Goal: Task Accomplishment & Management: Use online tool/utility

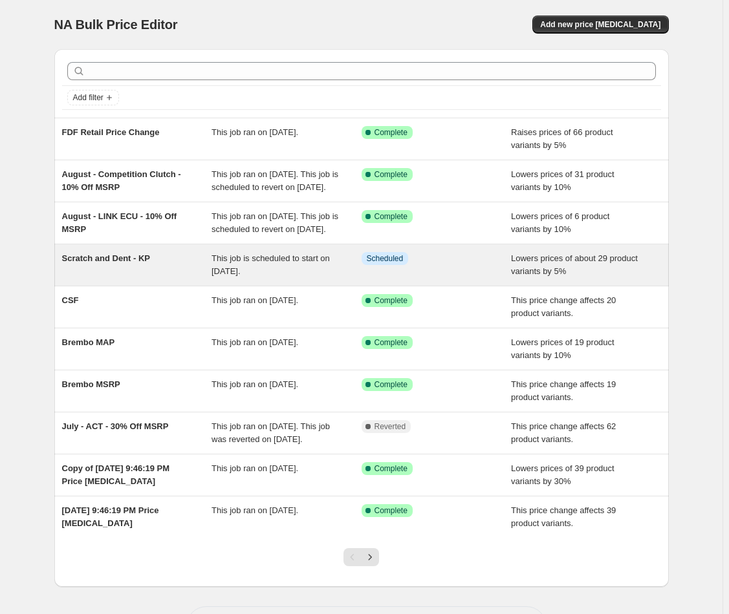
click at [179, 278] on div "Scratch and Dent - KP" at bounding box center [137, 265] width 150 height 26
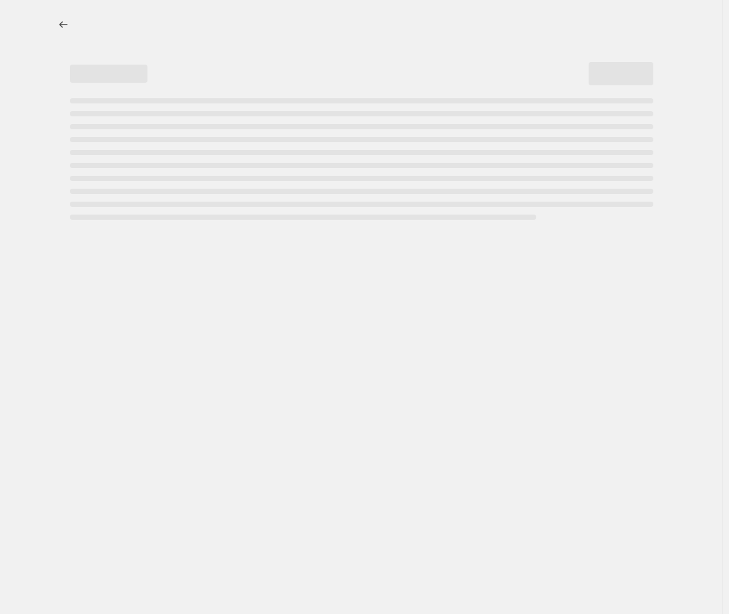
select select "percentage"
select select "no_change"
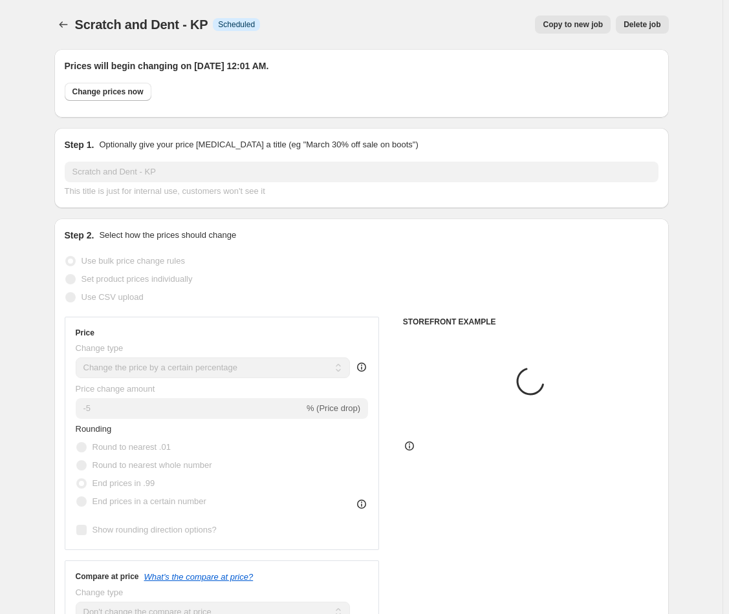
select select "collection"
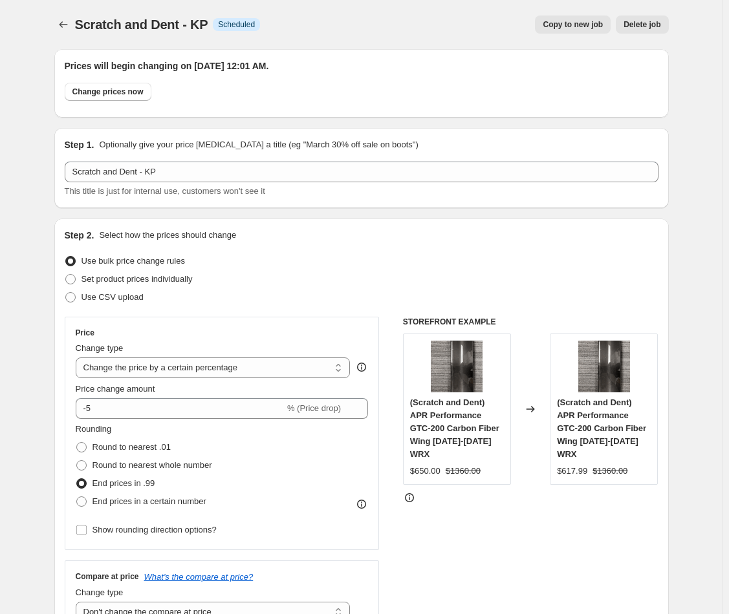
click at [477, 16] on div "Copy to new job Delete job" at bounding box center [469, 25] width 398 height 18
click at [106, 95] on span "Change prices now" at bounding box center [107, 92] width 71 height 10
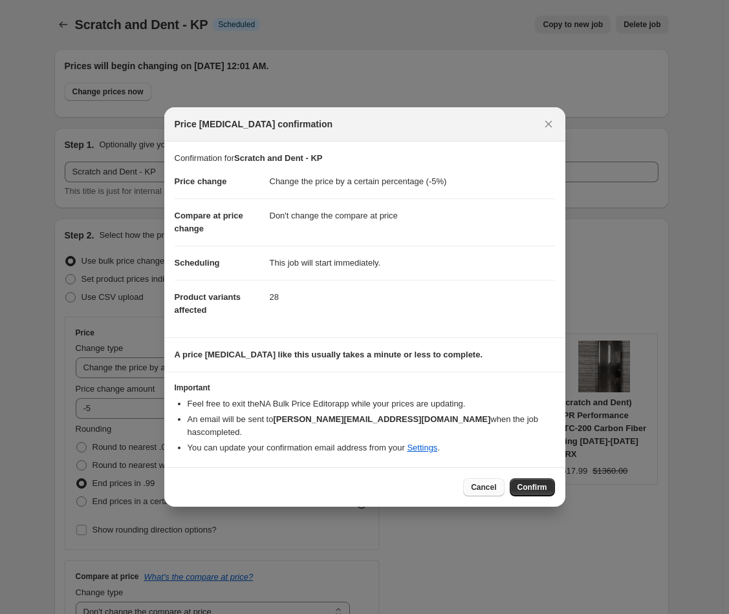
click at [466, 478] on button "Cancel" at bounding box center [483, 487] width 41 height 18
radio input "false"
radio input "true"
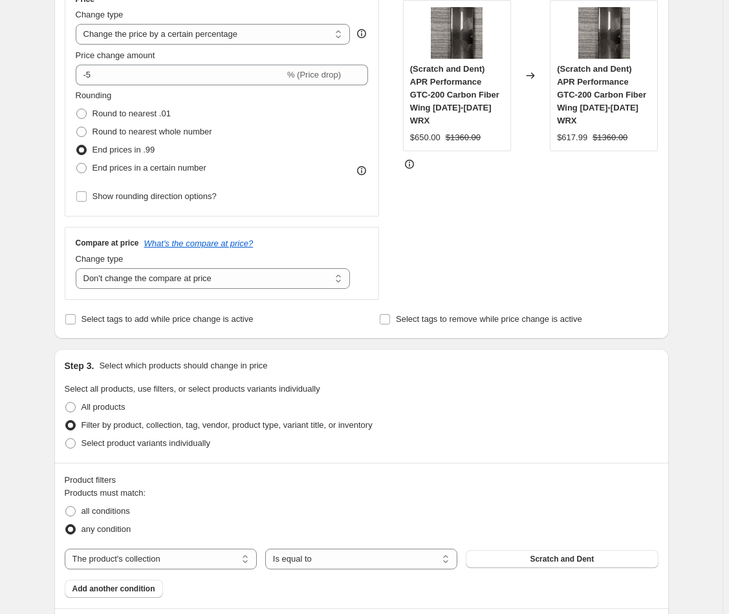
scroll to position [556, 0]
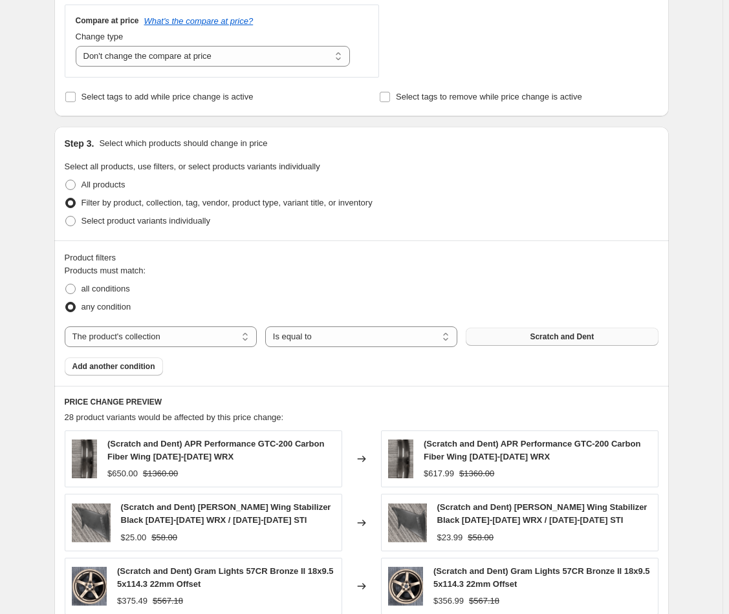
click at [544, 335] on span "Scratch and Dent" at bounding box center [561, 337] width 64 height 10
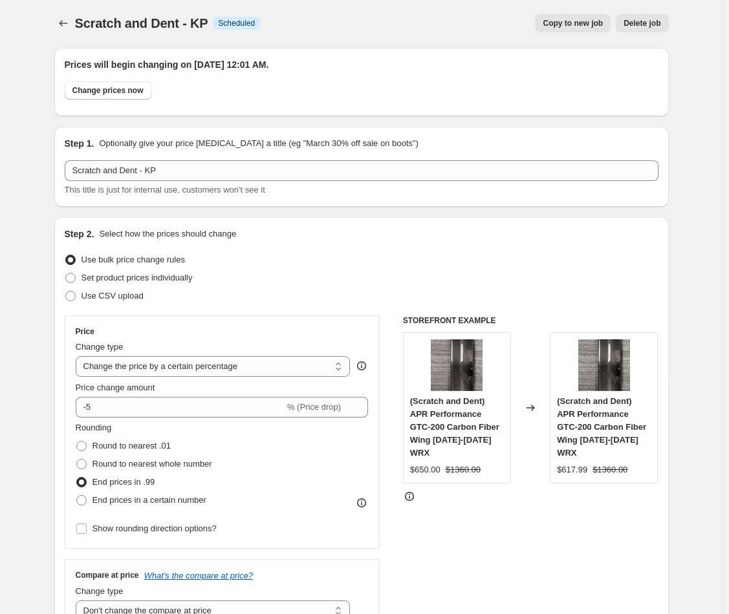
scroll to position [0, 0]
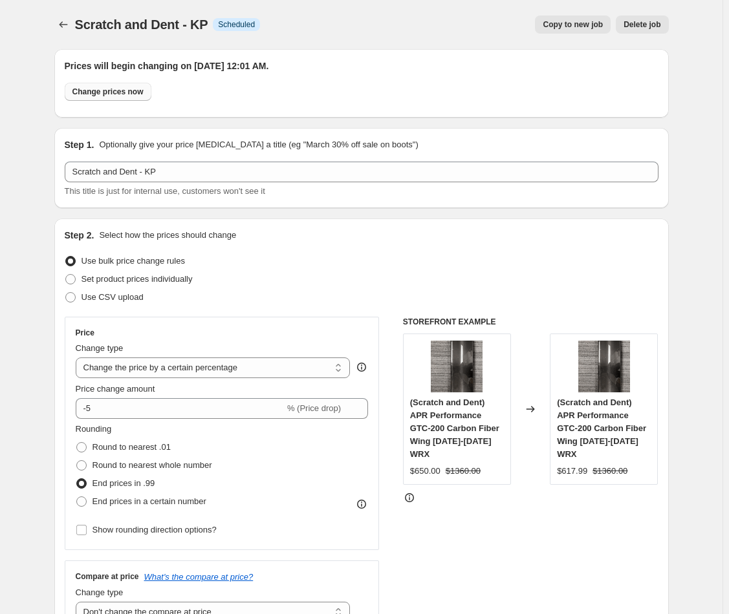
click at [100, 99] on button "Change prices now" at bounding box center [108, 92] width 87 height 18
radio input "true"
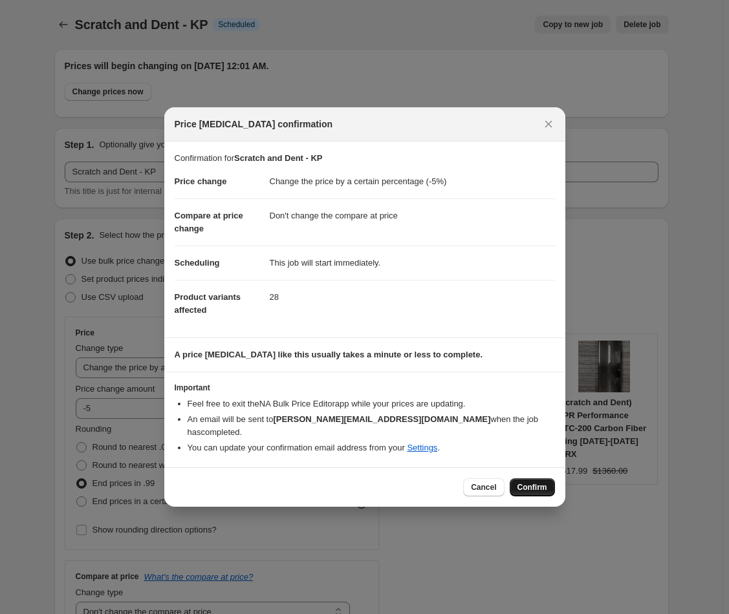
click at [524, 485] on button "Confirm" at bounding box center [531, 487] width 45 height 18
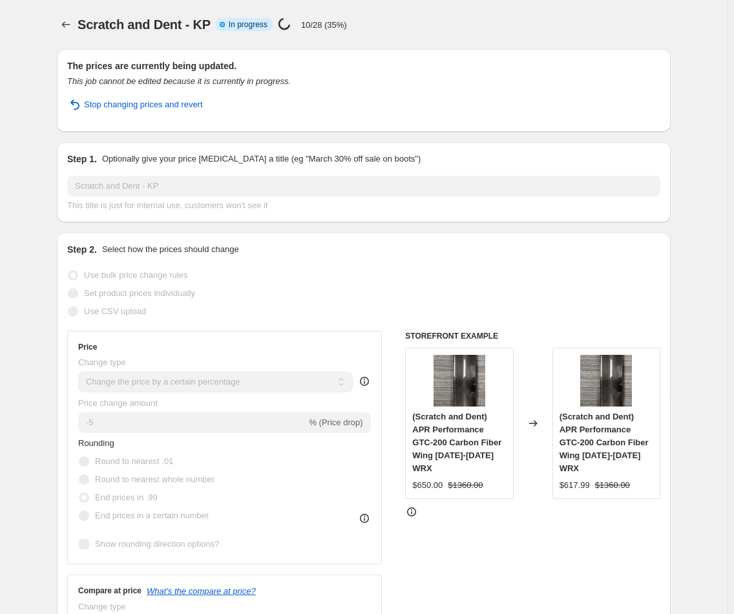
select select "percentage"
select select "no_change"
select select "collection"
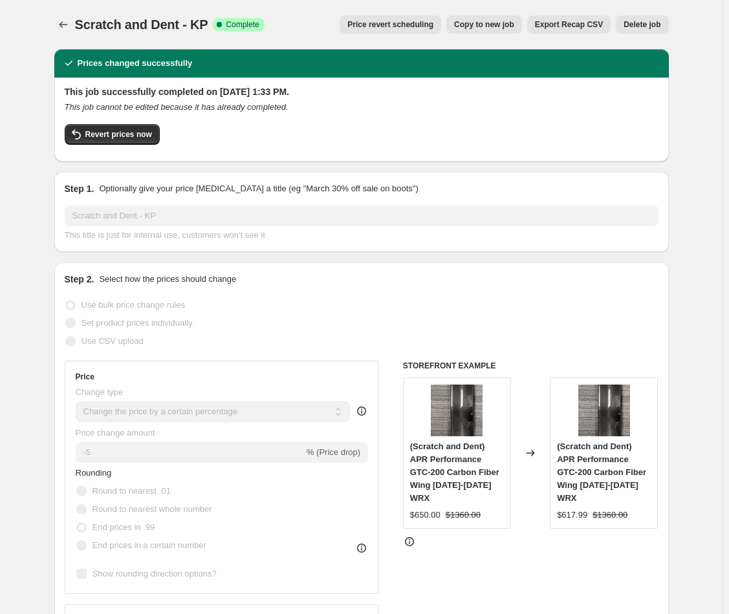
click at [555, 24] on span "Export Recap CSV" at bounding box center [569, 24] width 68 height 10
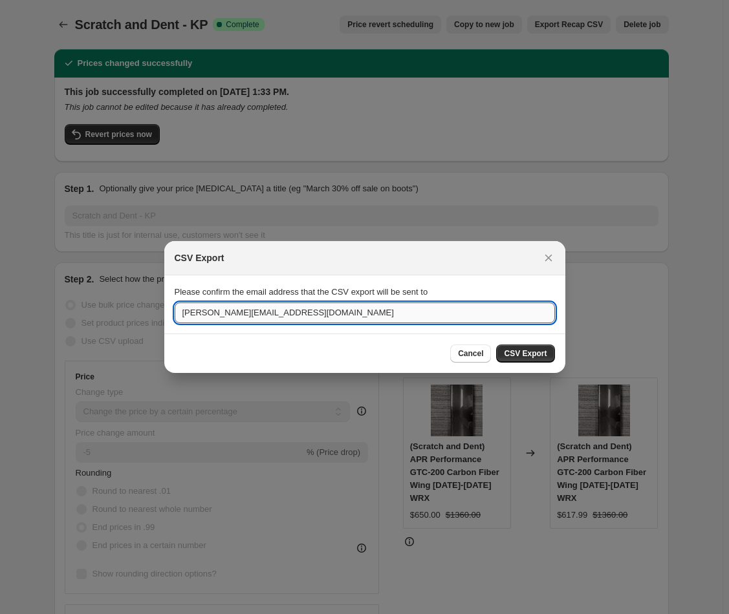
click at [277, 321] on input "[PERSON_NAME][EMAIL_ADDRESS][DOMAIN_NAME]" at bounding box center [365, 313] width 380 height 21
type input "sales@"
drag, startPoint x: 250, startPoint y: 309, endPoint x: 264, endPoint y: 323, distance: 19.7
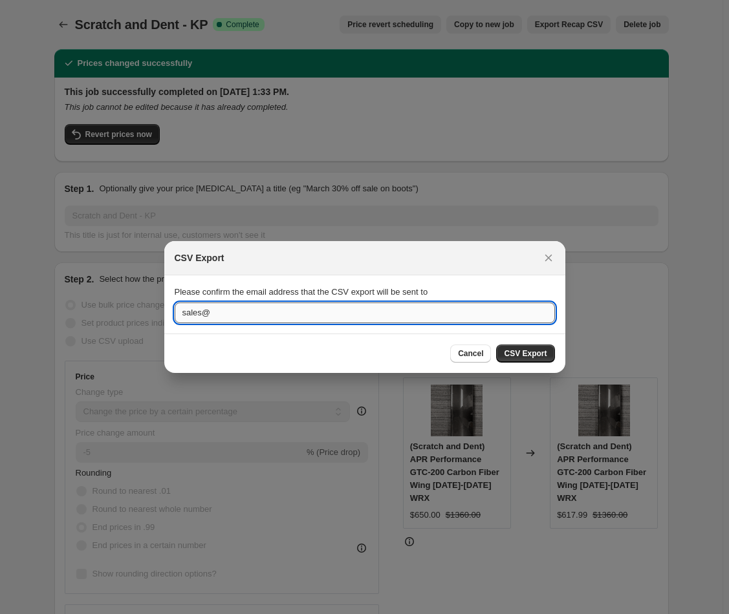
click at [250, 309] on input "sales@" at bounding box center [365, 313] width 380 height 21
type input "[EMAIL_ADDRESS][DOMAIN_NAME]"
click at [522, 346] on button "CSV Export" at bounding box center [525, 354] width 58 height 18
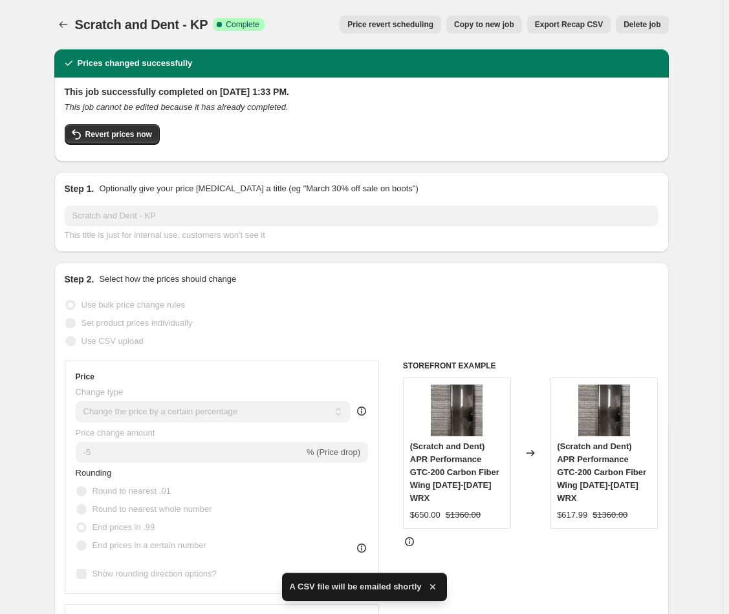
click at [342, 16] on button "Price revert scheduling" at bounding box center [389, 25] width 101 height 18
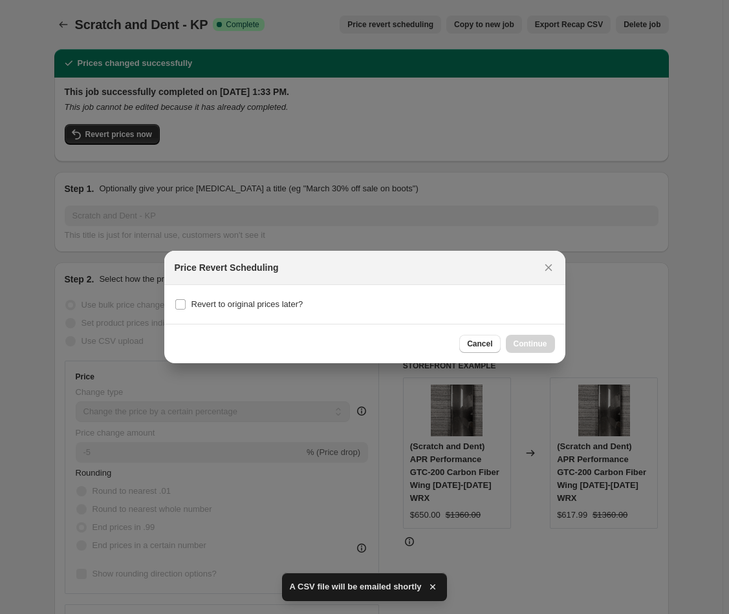
click at [464, 343] on button "Cancel" at bounding box center [479, 344] width 41 height 18
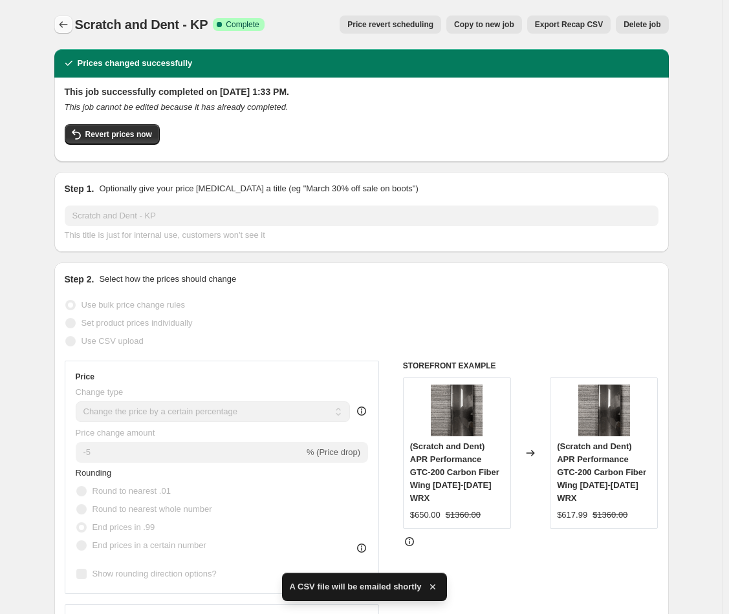
click at [65, 19] on icon "Price change jobs" at bounding box center [63, 24] width 13 height 13
